Goal: Navigation & Orientation: Find specific page/section

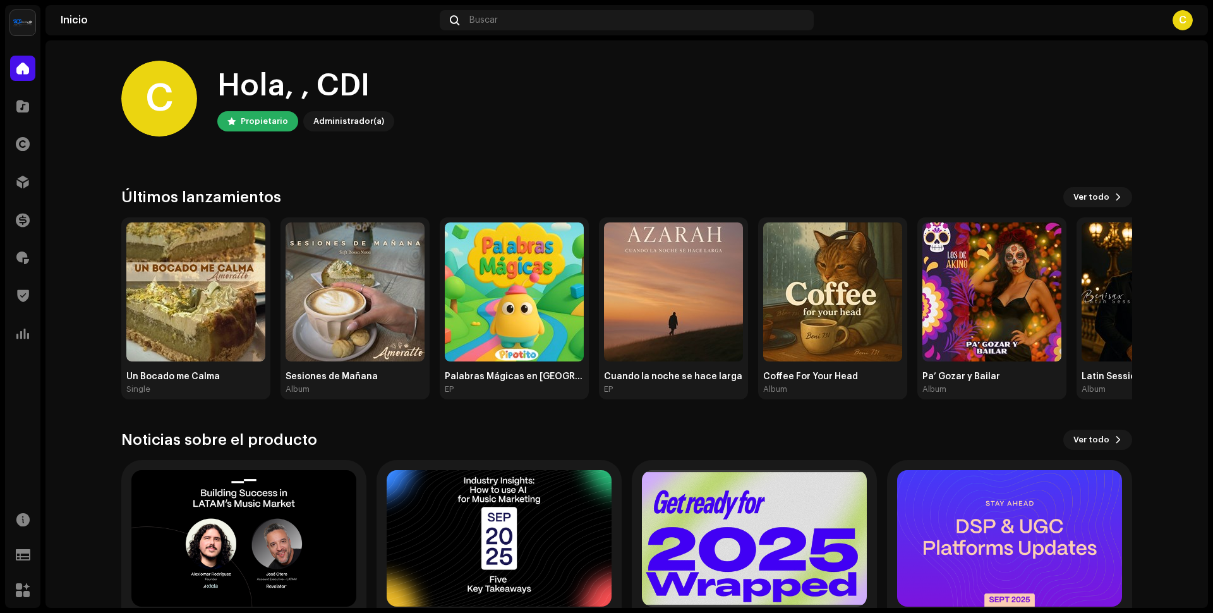
click at [19, 17] on img at bounding box center [22, 22] width 25 height 25
click at [147, 20] on span "CDI RECORDS S.A." at bounding box center [132, 22] width 80 height 10
click at [142, 21] on span "CDI RECORDS S.A." at bounding box center [132, 22] width 80 height 10
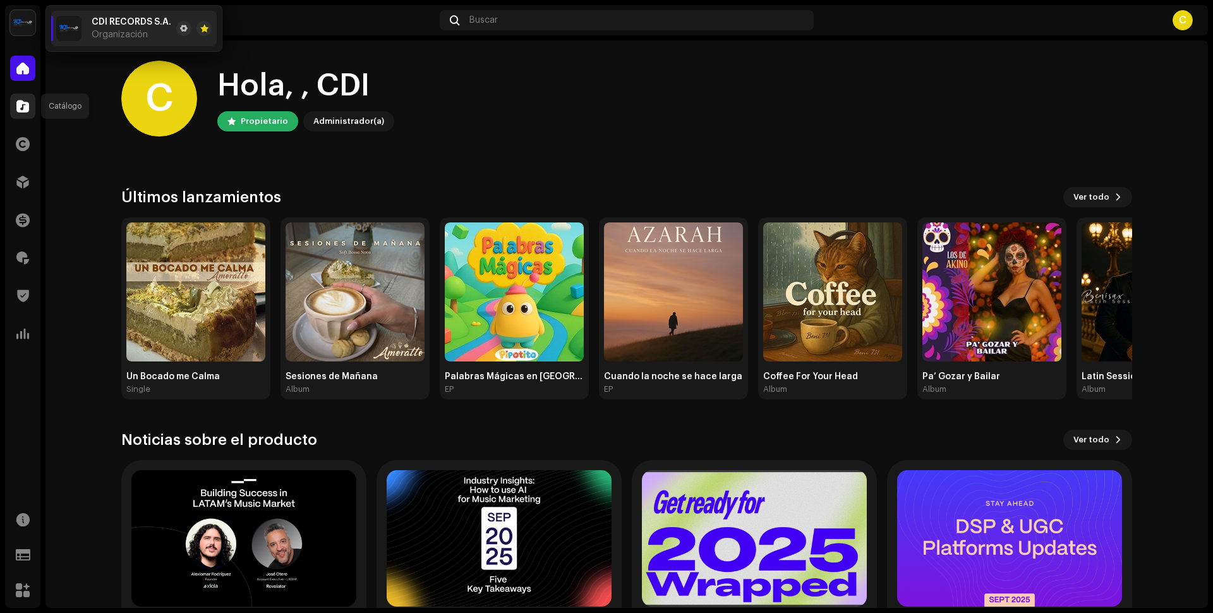
click at [26, 110] on span at bounding box center [22, 106] width 13 height 10
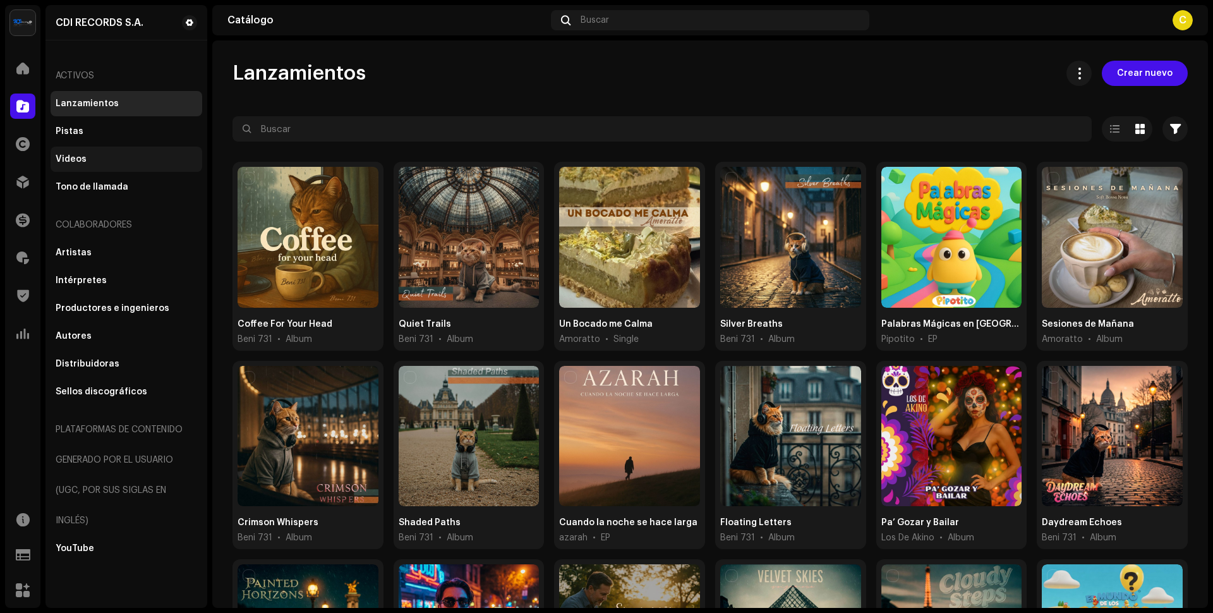
click at [78, 155] on div "Videos" at bounding box center [71, 159] width 31 height 10
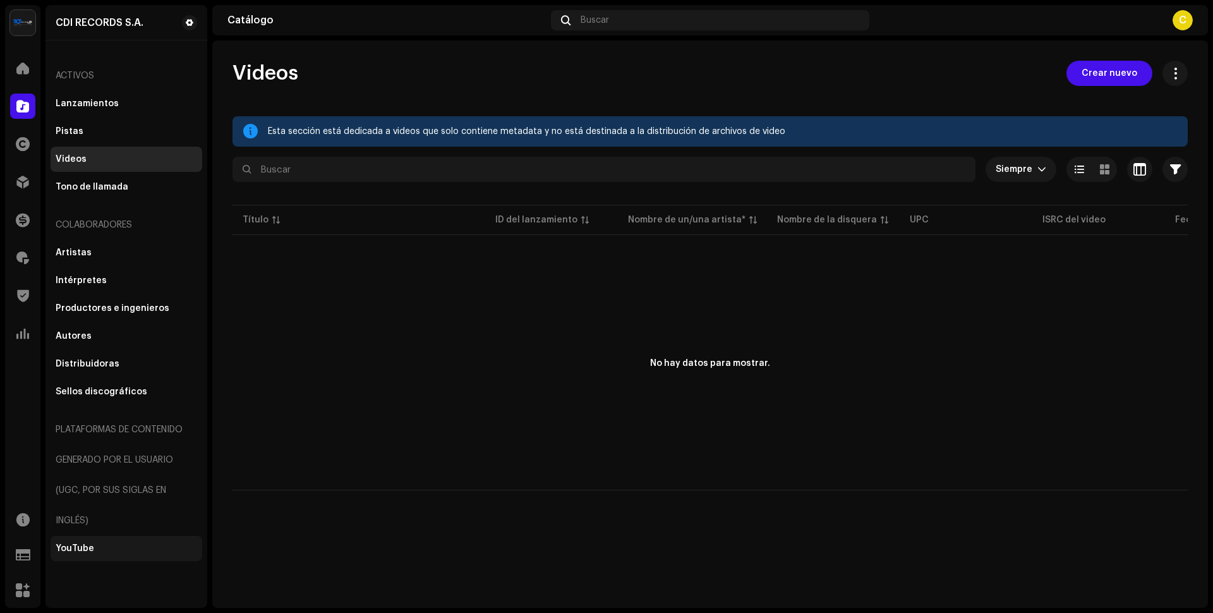
click at [56, 546] on div "YouTube" at bounding box center [75, 548] width 39 height 10
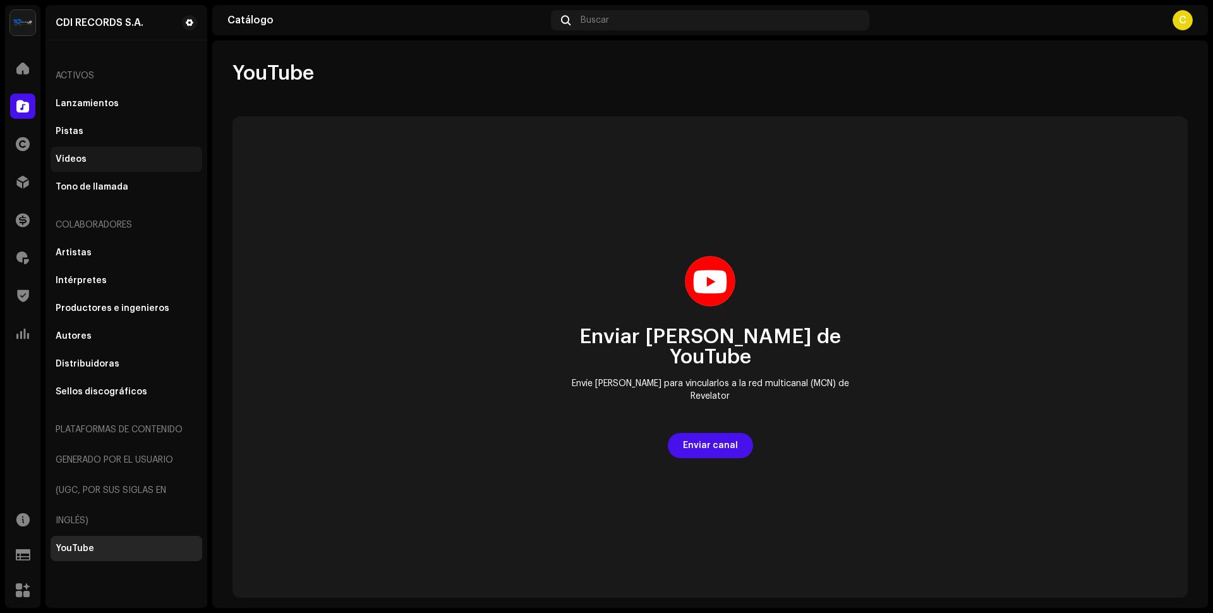
click at [90, 157] on div "Videos" at bounding box center [127, 159] width 142 height 10
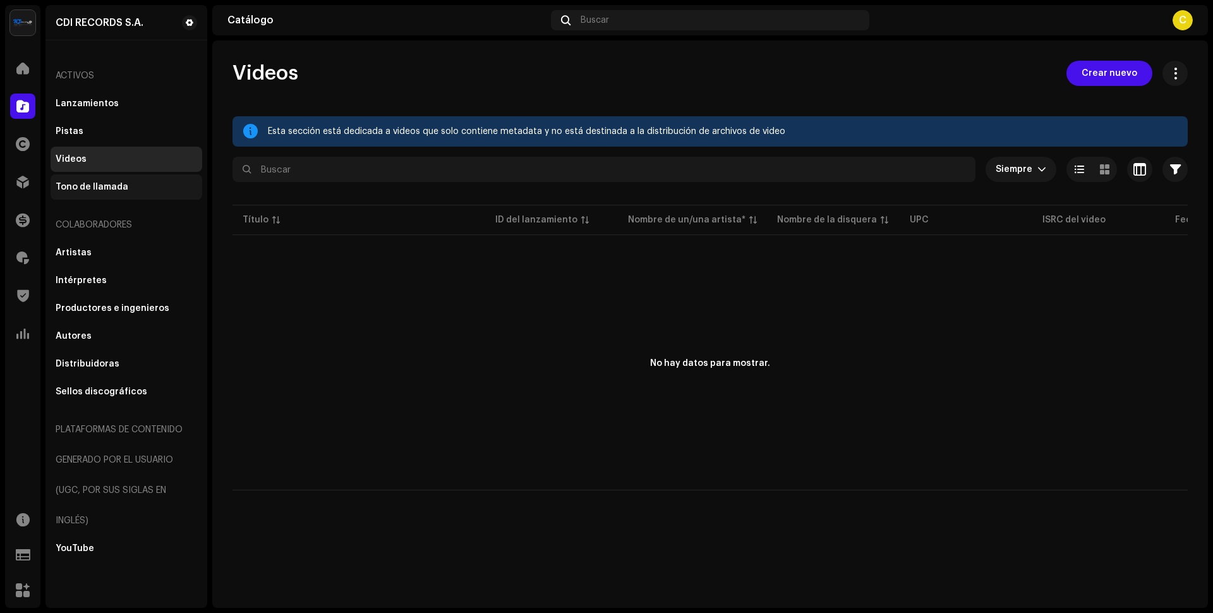
click at [104, 178] on div "Tono de llamada" at bounding box center [127, 186] width 152 height 25
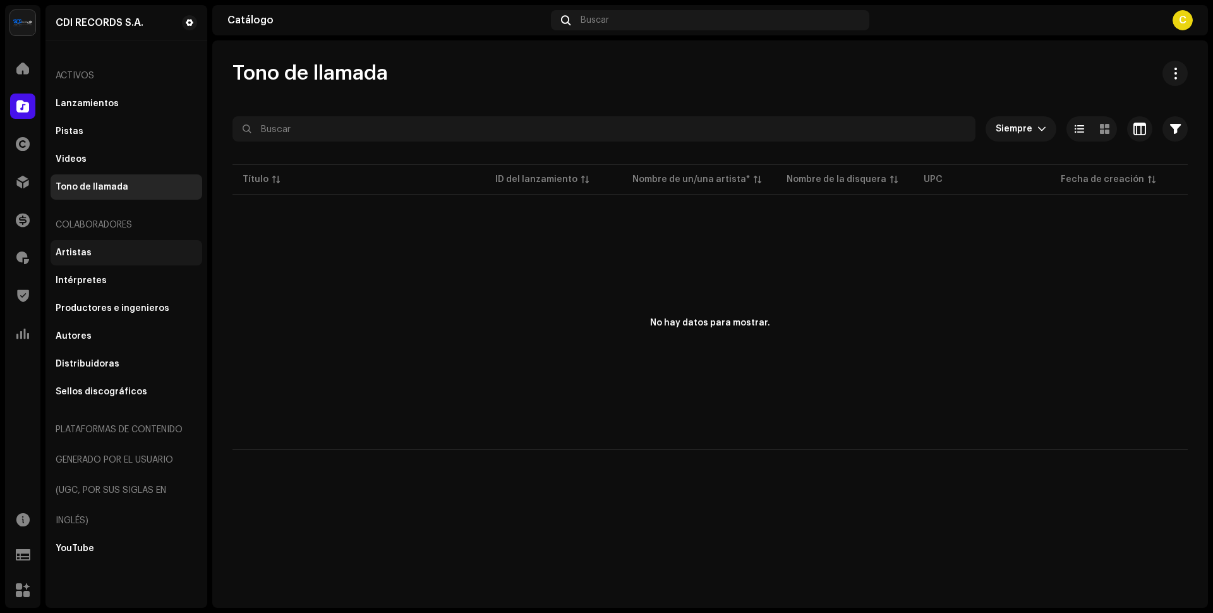
click at [80, 252] on div "Artistas" at bounding box center [74, 253] width 36 height 10
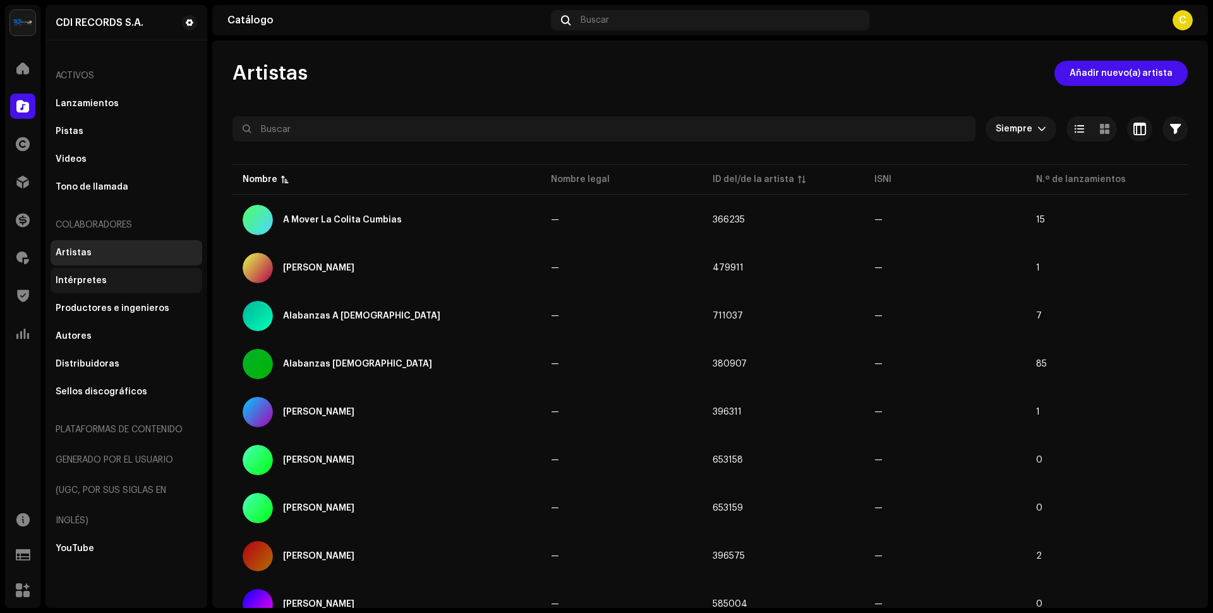
click at [92, 277] on div "Intérpretes" at bounding box center [81, 280] width 51 height 10
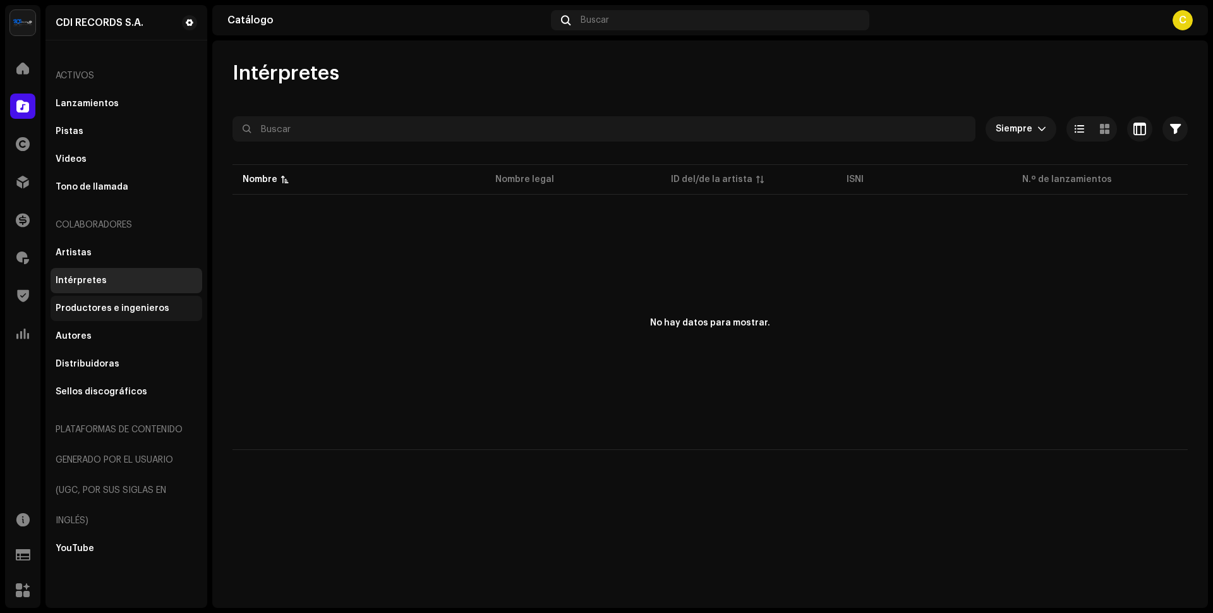
click at [98, 314] on div "Productores e ingenieros" at bounding box center [127, 308] width 152 height 25
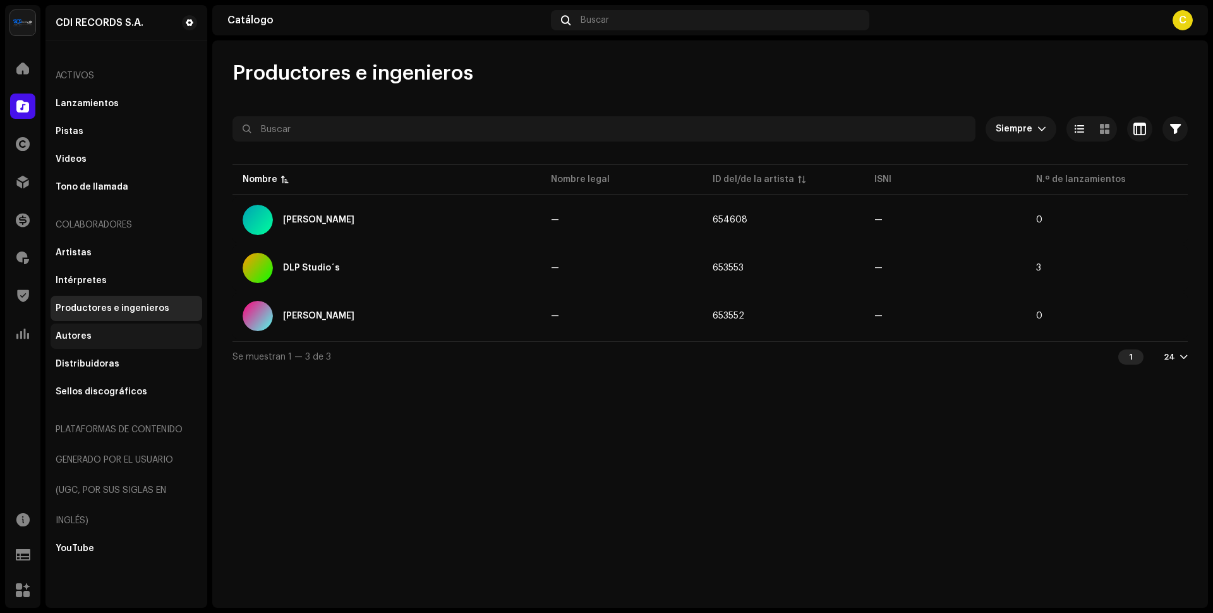
click at [81, 337] on div "Autores" at bounding box center [74, 336] width 36 height 10
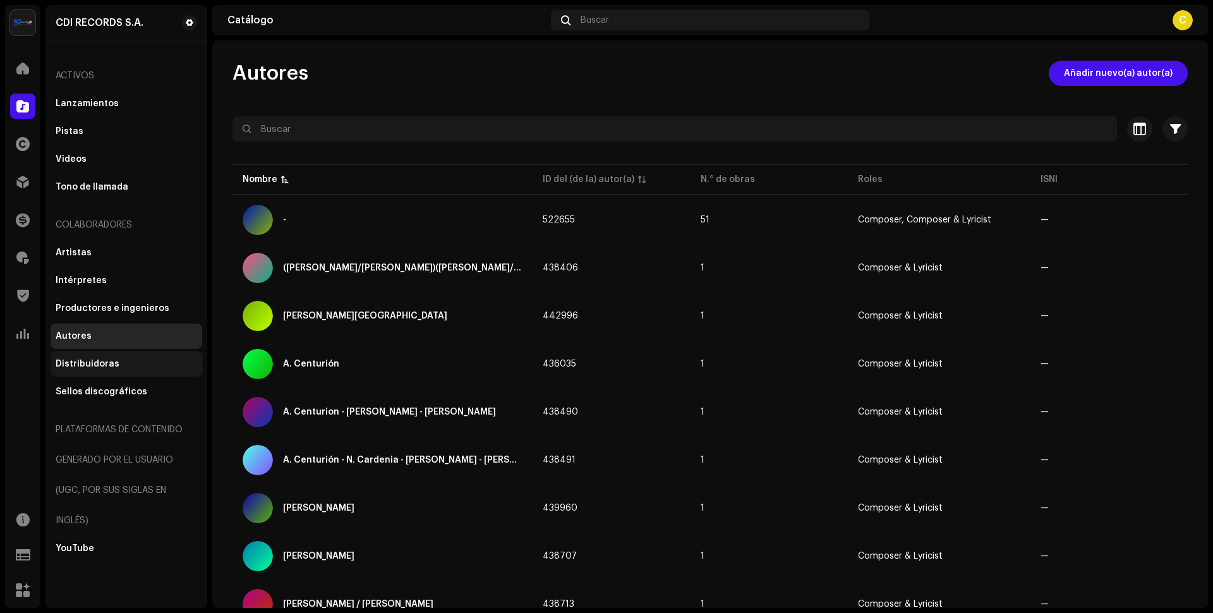
click at [107, 368] on div "Distribuidoras" at bounding box center [88, 364] width 64 height 10
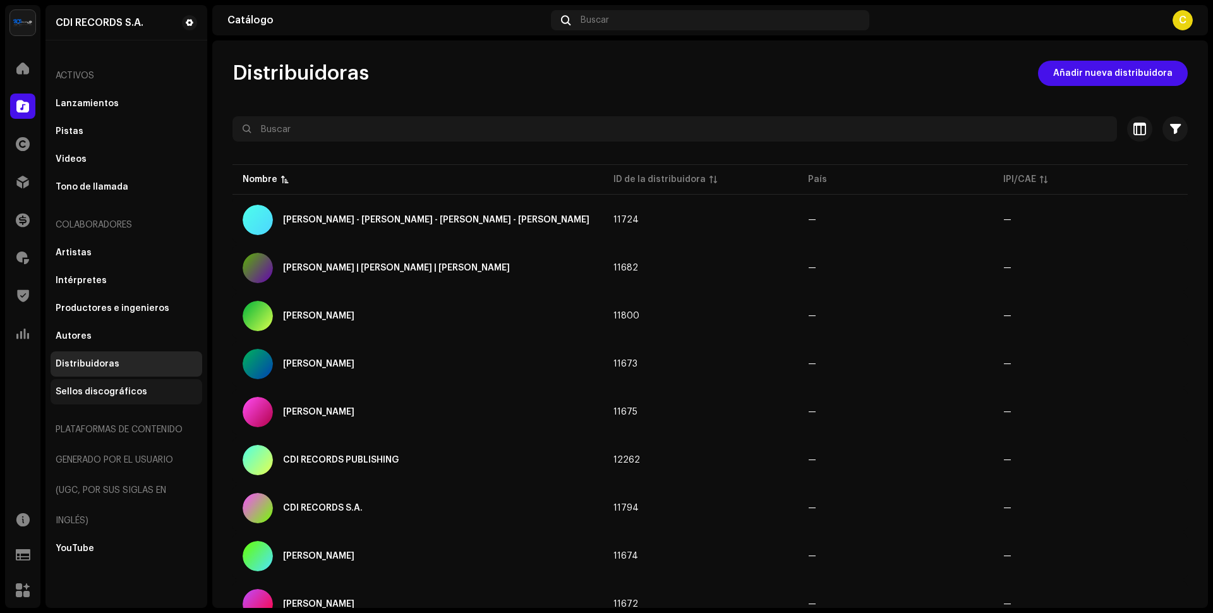
click at [110, 395] on div "Sellos discográficos" at bounding box center [102, 392] width 92 height 10
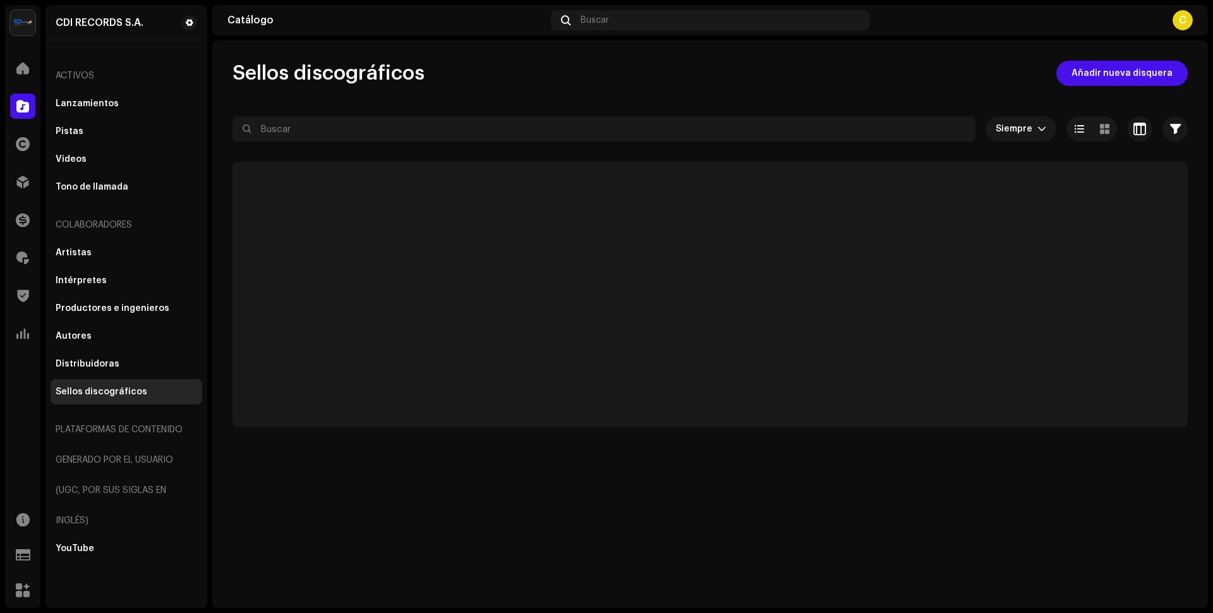
click at [109, 425] on div "Plataformas de contenido generado por el usuario (UGC, por sus siglas en inglés)" at bounding box center [127, 474] width 152 height 121
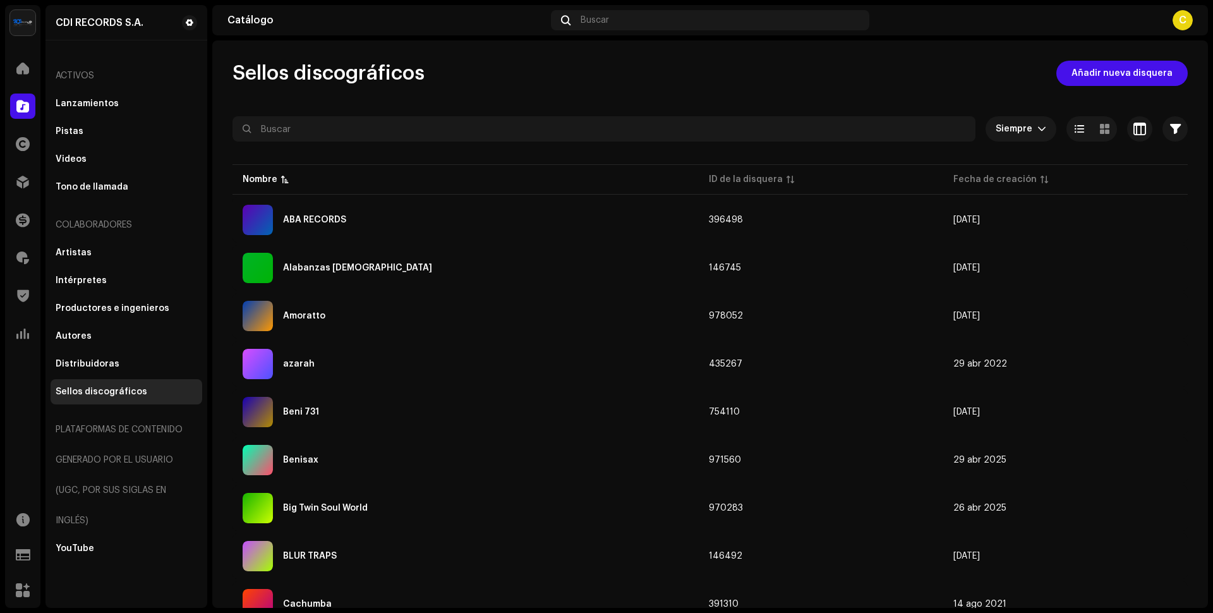
click at [112, 489] on div "Plataformas de contenido generado por el usuario (UGC, por sus siglas en inglés)" at bounding box center [127, 474] width 152 height 121
click at [112, 488] on div "Plataformas de contenido generado por el usuario (UGC, por sus siglas en inglés)" at bounding box center [127, 474] width 152 height 121
click at [87, 544] on div "YouTube" at bounding box center [75, 548] width 39 height 10
